Goal: Task Accomplishment & Management: Use online tool/utility

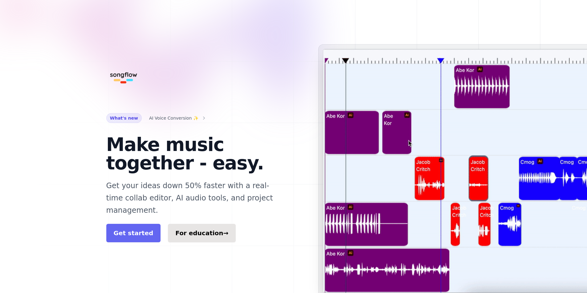
click at [140, 225] on link "Get started" at bounding box center [133, 233] width 54 height 18
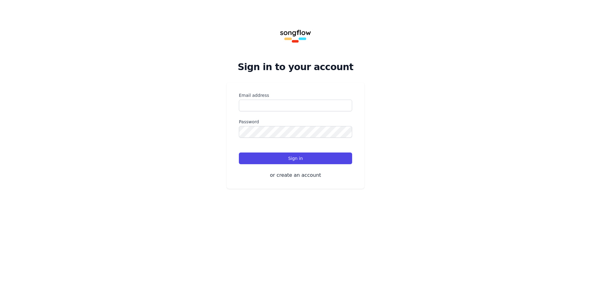
click at [273, 169] on div "Email address Password Remember me Sign in or create an account Or continue wit…" at bounding box center [296, 136] width 138 height 107
click at [287, 175] on button "or create an account" at bounding box center [295, 175] width 113 height 7
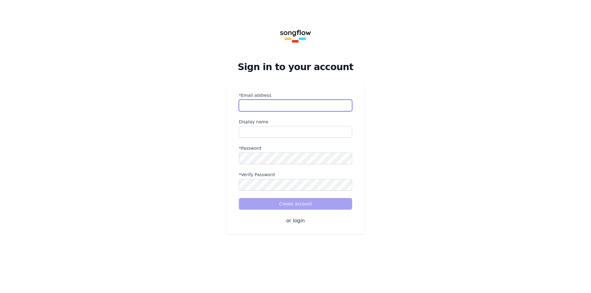
click at [280, 107] on input "*Email address" at bounding box center [295, 106] width 113 height 12
click at [300, 107] on input "*Email address" at bounding box center [295, 106] width 113 height 12
type input "**********"
click at [286, 127] on input "name" at bounding box center [295, 132] width 113 height 12
type input "**********"
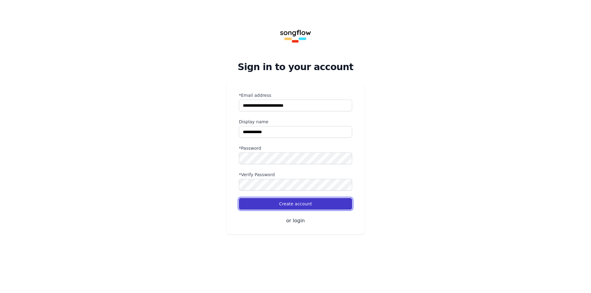
click at [268, 202] on button "Create account" at bounding box center [295, 204] width 113 height 12
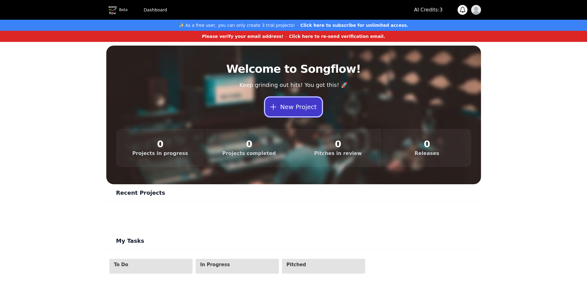
click at [296, 103] on button "New Project" at bounding box center [293, 106] width 57 height 19
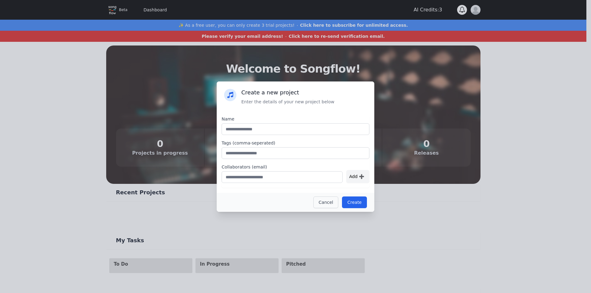
click at [324, 200] on button "Cancel" at bounding box center [325, 203] width 25 height 12
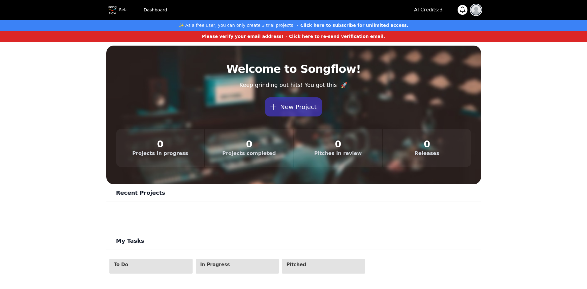
click at [476, 7] on img "button" at bounding box center [476, 10] width 10 height 10
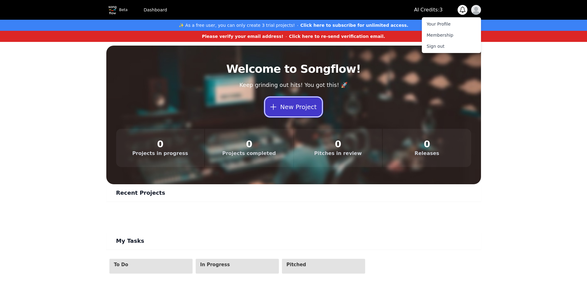
click at [277, 108] on icon at bounding box center [273, 107] width 9 height 9
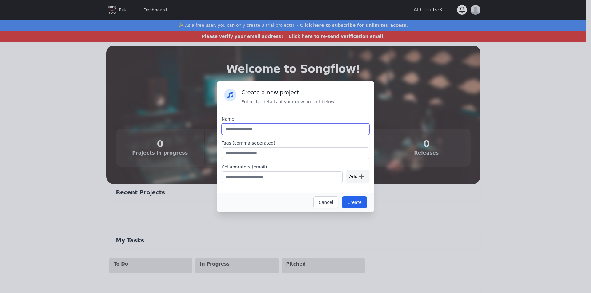
drag, startPoint x: 267, startPoint y: 130, endPoint x: 221, endPoint y: 127, distance: 46.6
click at [221, 127] on div "Name Tags (comma-seperated) Collaborators (email) Add ➕" at bounding box center [296, 151] width 158 height 83
click at [61, 222] on div "Create a new project Enter the details of your new project below Name Tags (com…" at bounding box center [295, 146] width 591 height 293
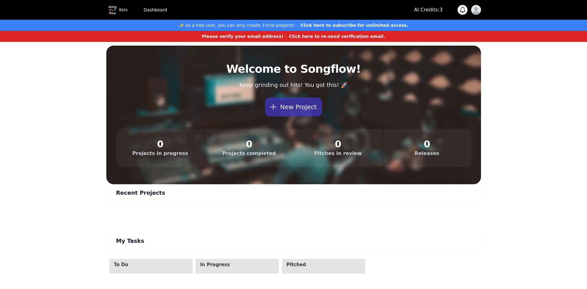
click at [285, 99] on button "New Project" at bounding box center [293, 106] width 57 height 19
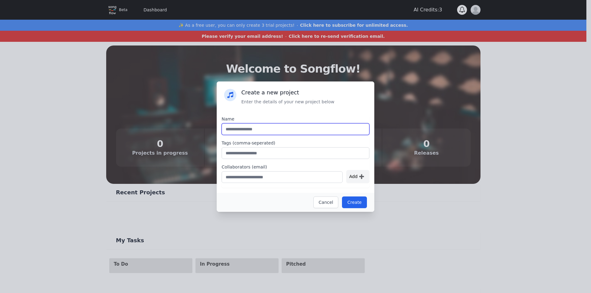
click at [257, 126] on input "text" at bounding box center [296, 129] width 148 height 12
type input "****"
type input "**********"
click at [355, 207] on button "Create" at bounding box center [354, 203] width 25 height 12
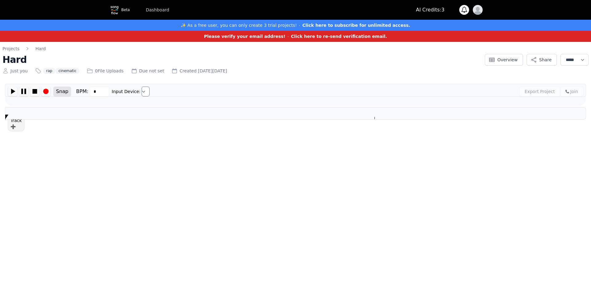
type input "***"
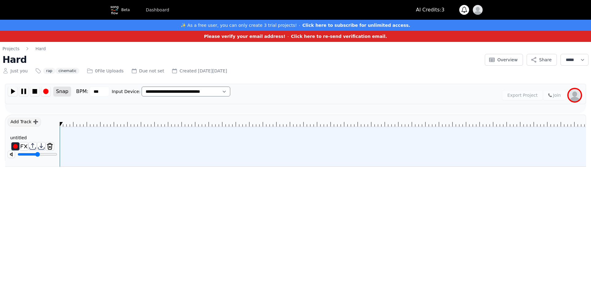
click at [435, 7] on p "AI Credits: 3" at bounding box center [430, 9] width 29 height 7
click at [25, 146] on img at bounding box center [24, 146] width 8 height 8
click at [155, 6] on link "Dashboard" at bounding box center [157, 9] width 31 height 11
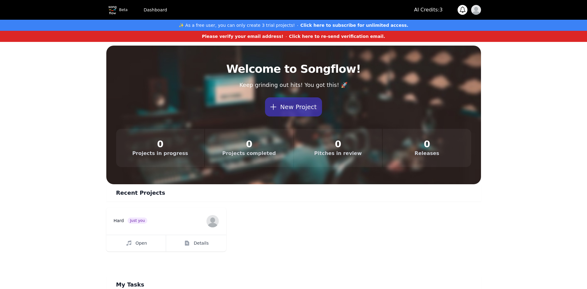
click at [426, 12] on p "AI Credits: 3" at bounding box center [428, 9] width 29 height 7
click at [474, 10] on img "button" at bounding box center [476, 10] width 10 height 10
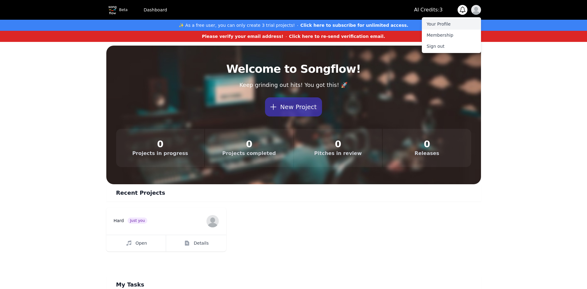
click at [438, 24] on link "Your Profile" at bounding box center [450, 23] width 59 height 11
